Goal: Task Accomplishment & Management: Complete application form

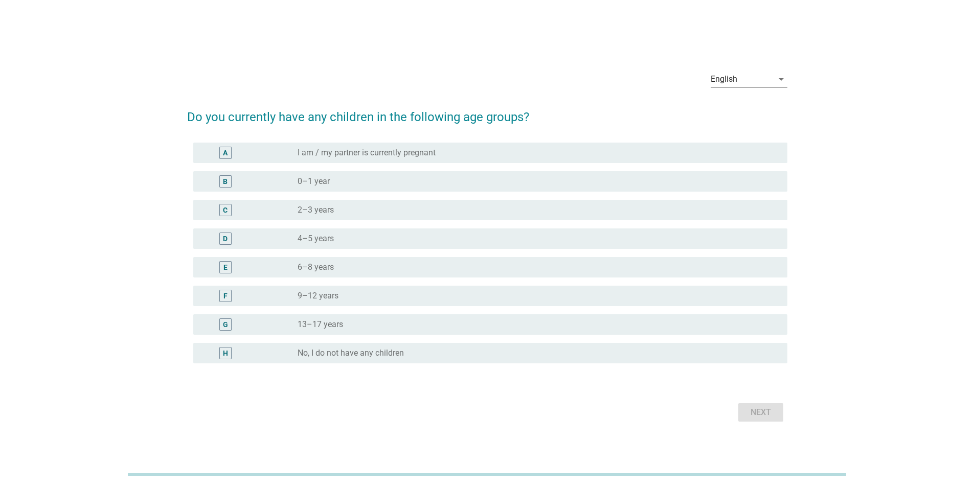
click at [748, 69] on div "English arrow_drop_down" at bounding box center [749, 81] width 77 height 33
click at [748, 82] on div "English" at bounding box center [742, 79] width 62 height 16
click at [748, 112] on div "Bahasa Melayu" at bounding box center [748, 112] width 60 height 12
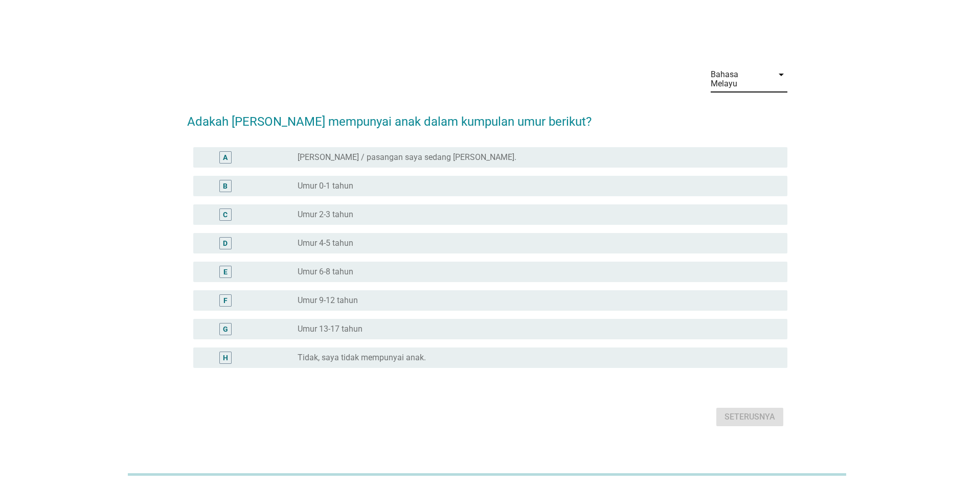
click at [752, 73] on div "Bahasa Melayu" at bounding box center [742, 79] width 62 height 26
click at [755, 135] on div "中文（简体）" at bounding box center [748, 136] width 60 height 12
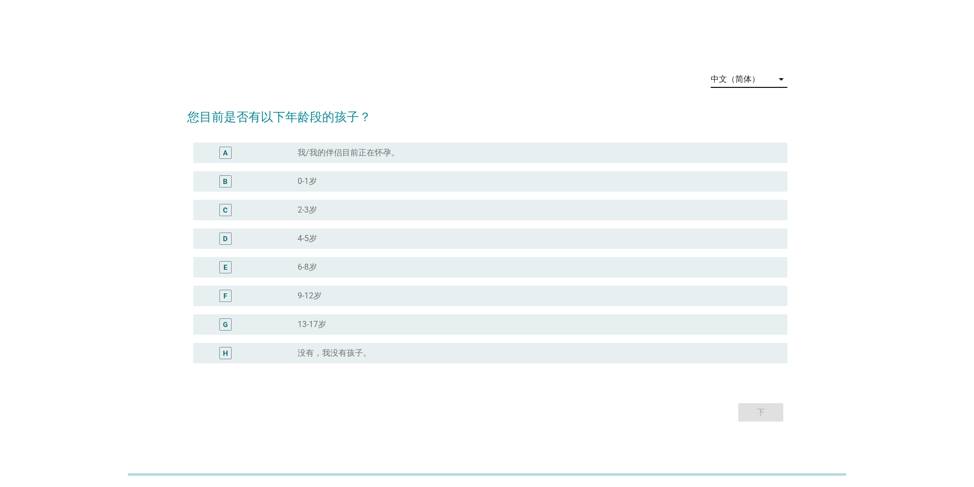
click at [744, 80] on div "中文（简体）" at bounding box center [735, 79] width 49 height 9
click at [747, 92] on div "English" at bounding box center [748, 87] width 60 height 12
click at [521, 104] on h2 "Do you currently have any children in the following age groups?" at bounding box center [487, 112] width 600 height 29
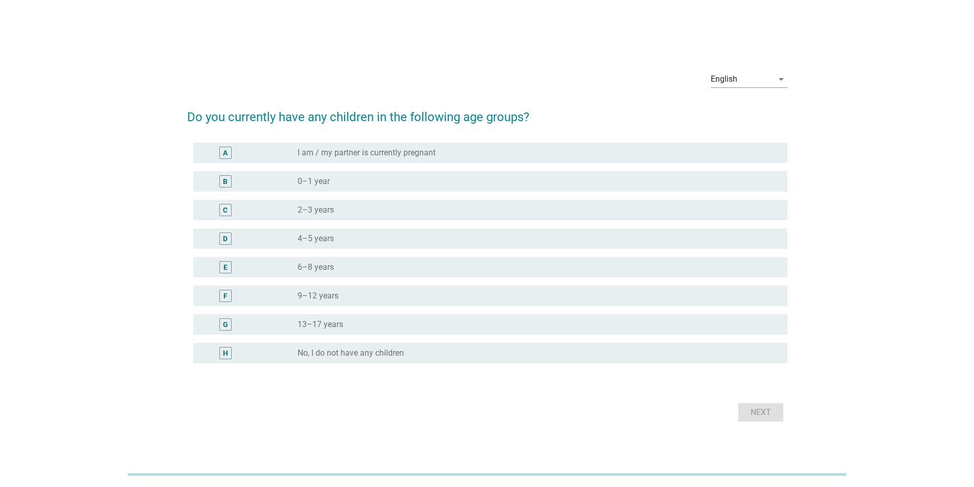
drag, startPoint x: 868, startPoint y: 138, endPoint x: 867, endPoint y: 146, distance: 7.7
click at [867, 146] on div "English arrow_drop_down Do you currently have any children in the following age…" at bounding box center [487, 244] width 925 height 378
